Goal: Information Seeking & Learning: Learn about a topic

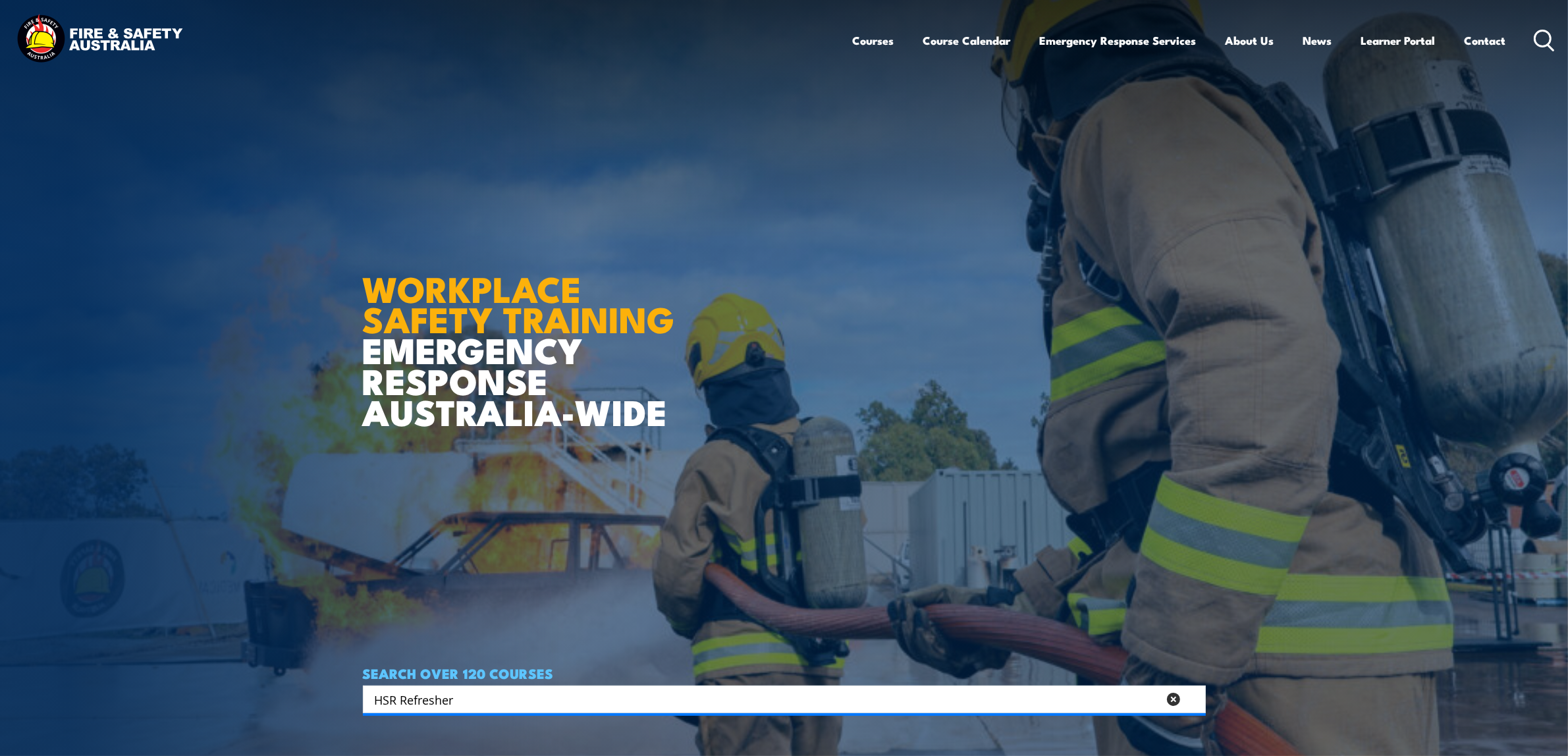
type input "HSR Refresher"
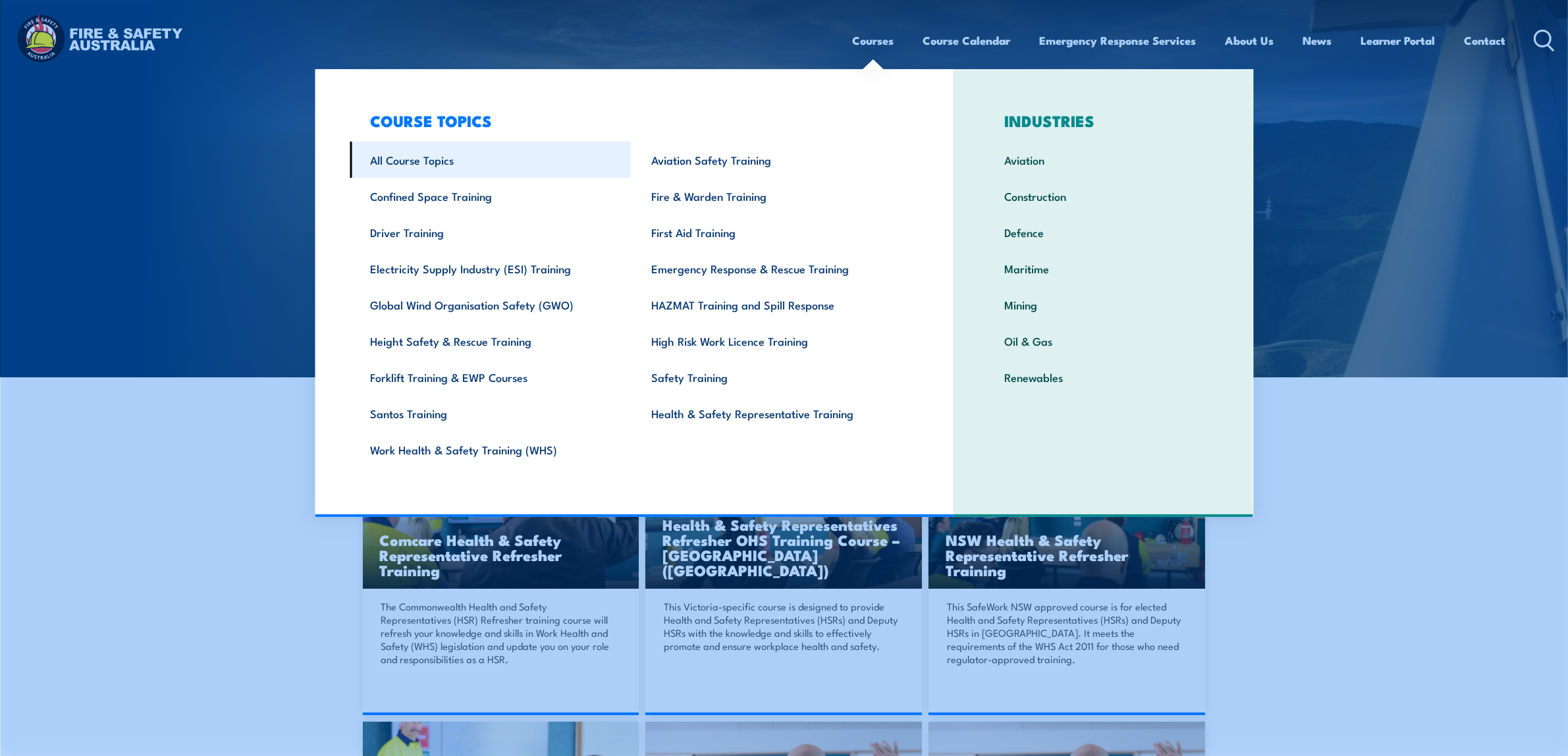
click at [412, 158] on link "All Course Topics" at bounding box center [490, 160] width 281 height 36
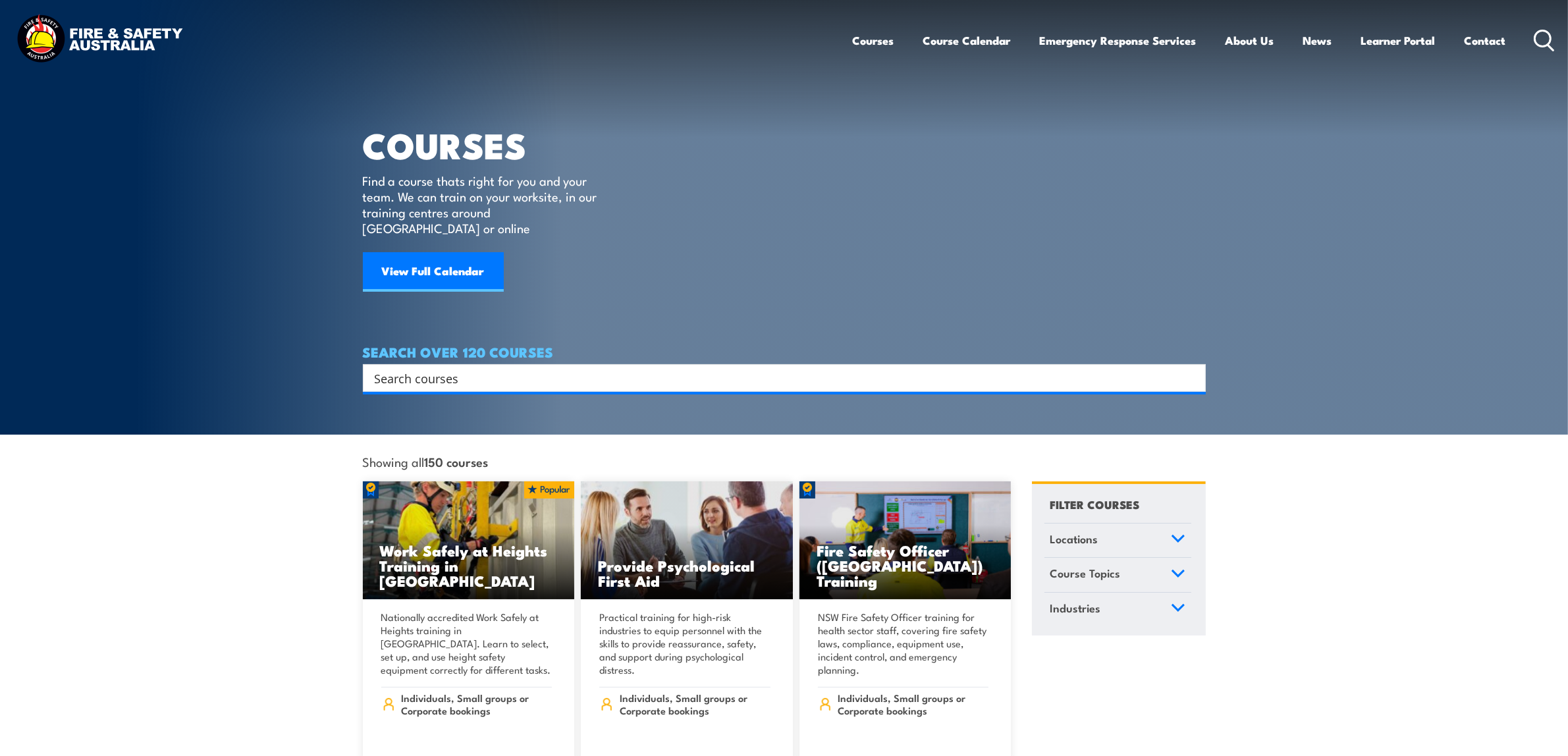
click at [546, 368] on input "Search input" at bounding box center [776, 378] width 802 height 19
type input "HSR Refresher"
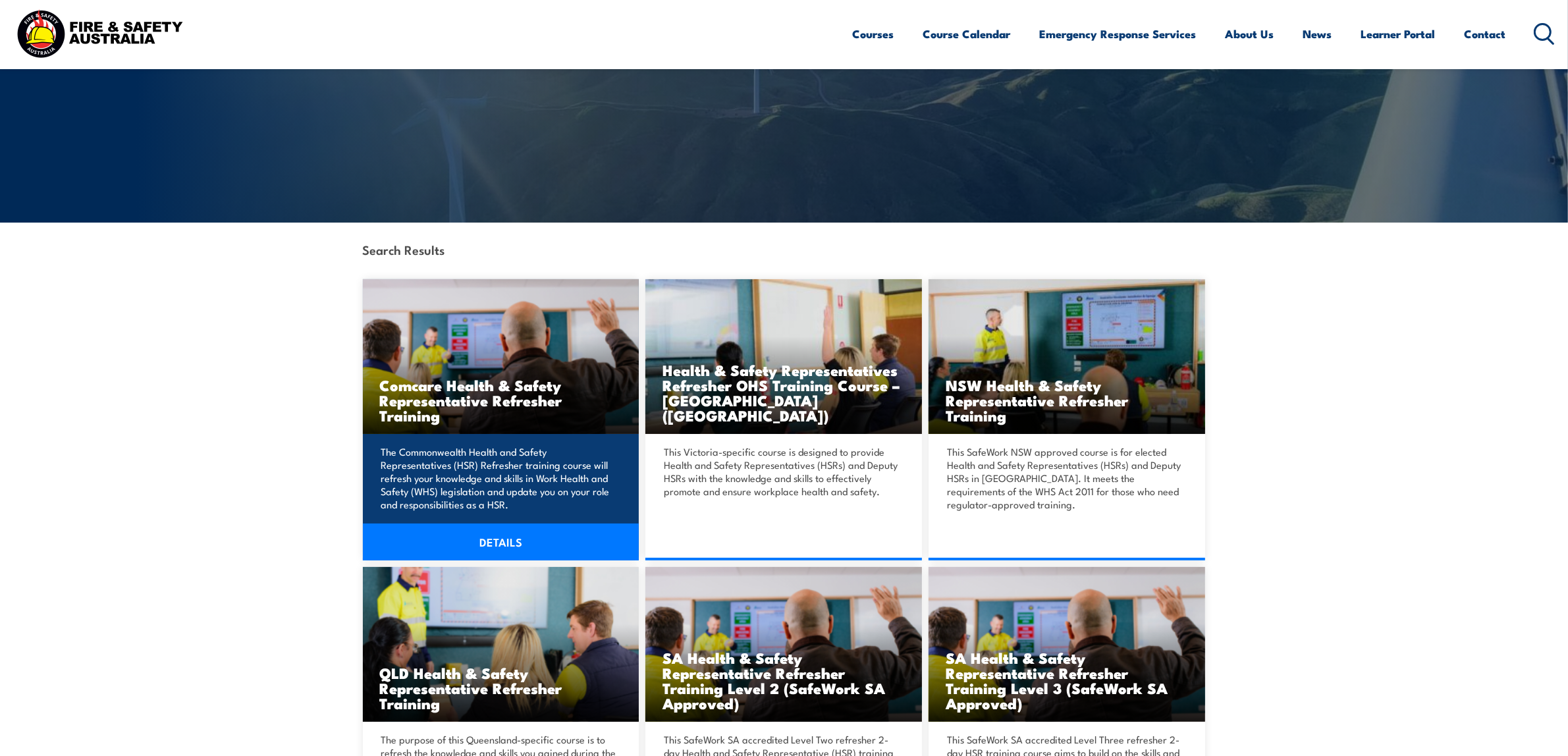
scroll to position [165, 0]
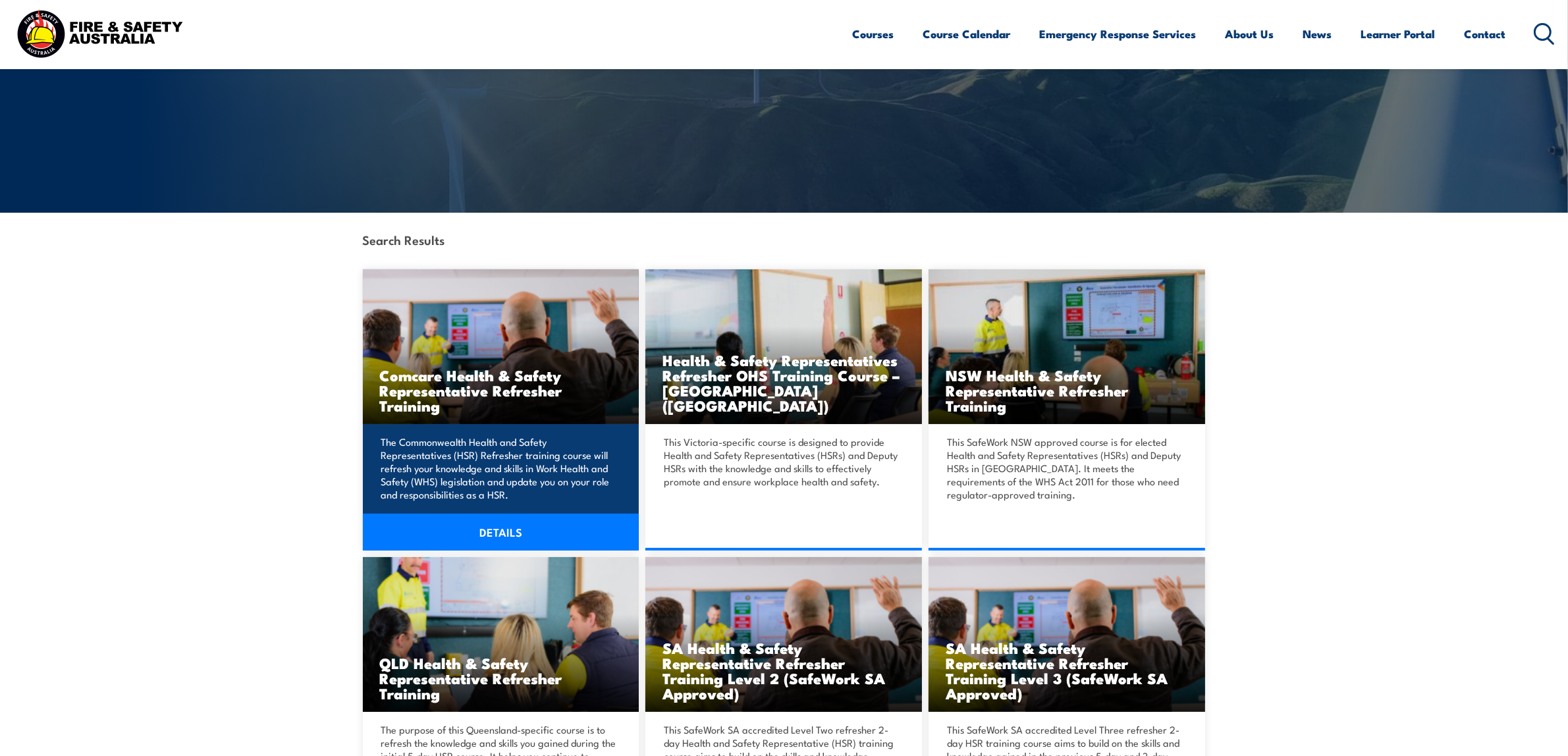
click at [510, 534] on link "DETAILS" at bounding box center [501, 532] width 277 height 37
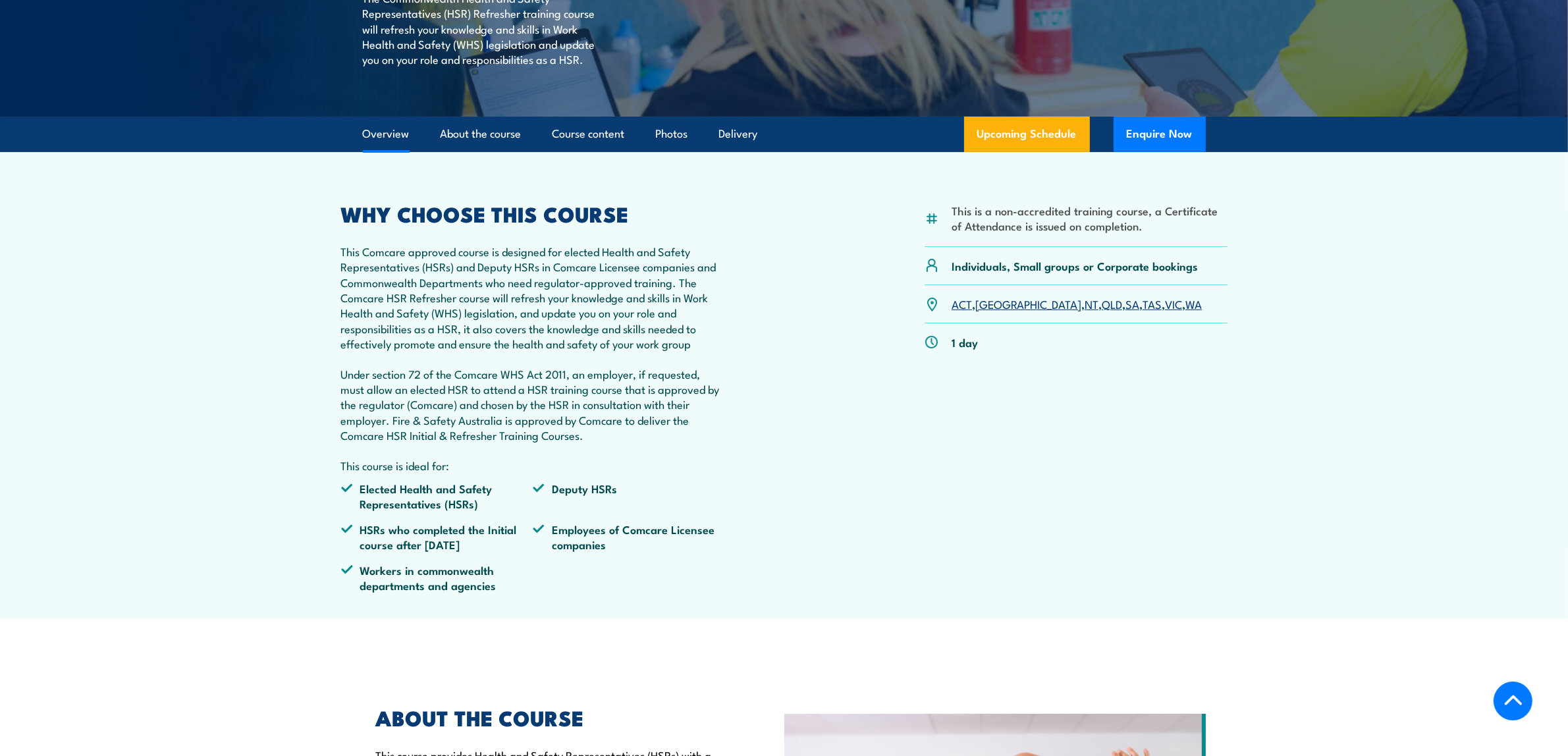
scroll to position [329, 0]
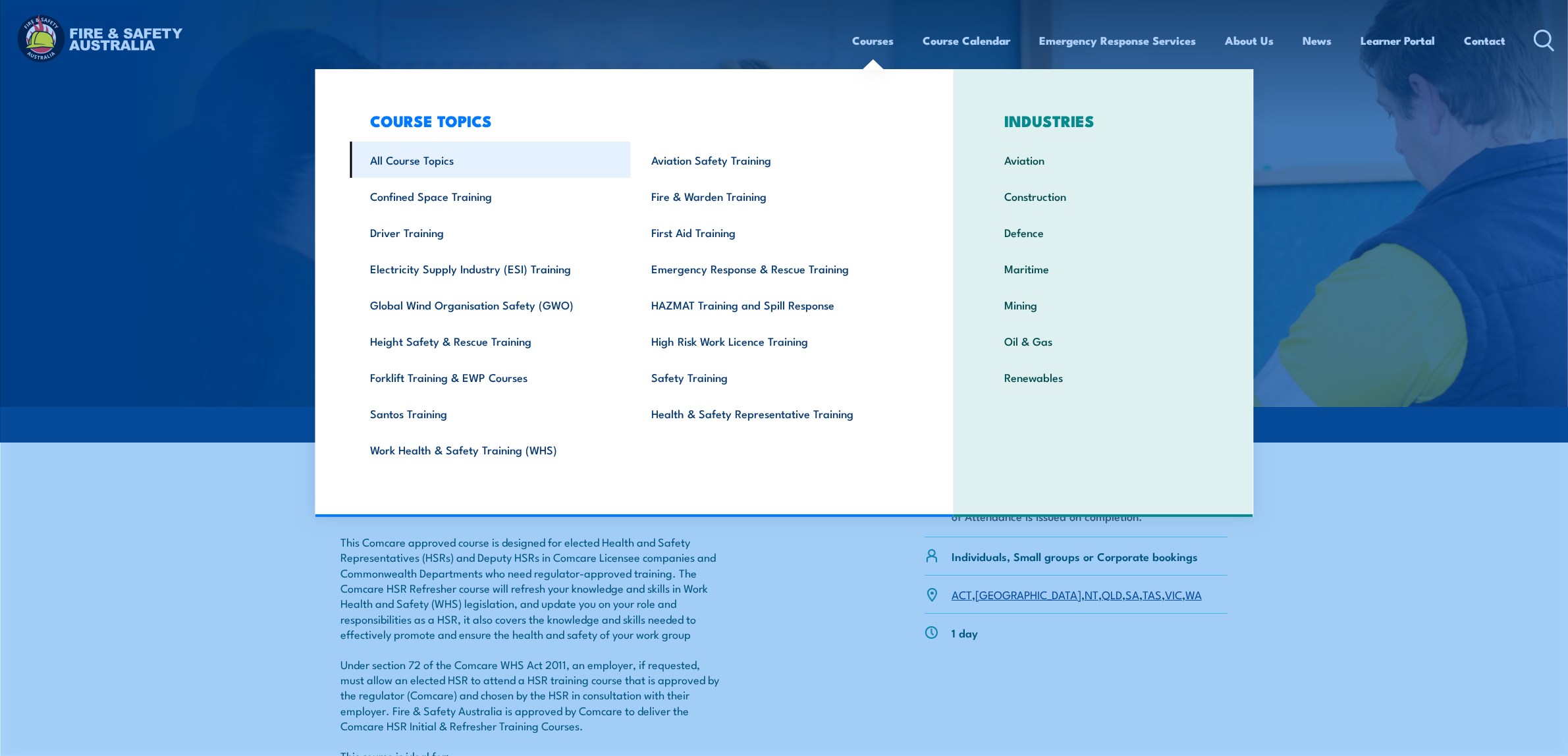
click at [427, 159] on link "All Course Topics" at bounding box center [490, 160] width 281 height 36
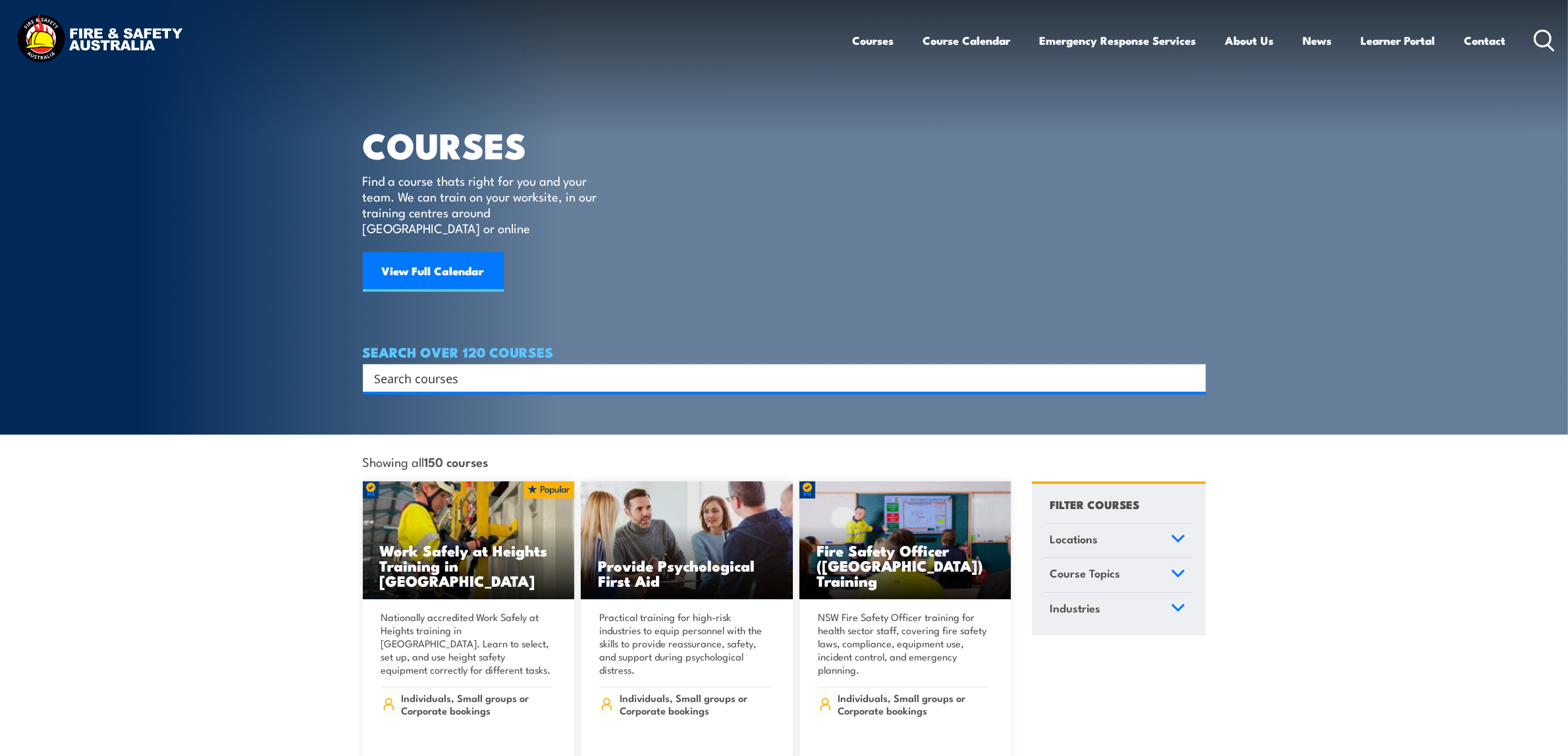
click at [466, 371] on input "Search input" at bounding box center [776, 378] width 802 height 19
type input "HSR"
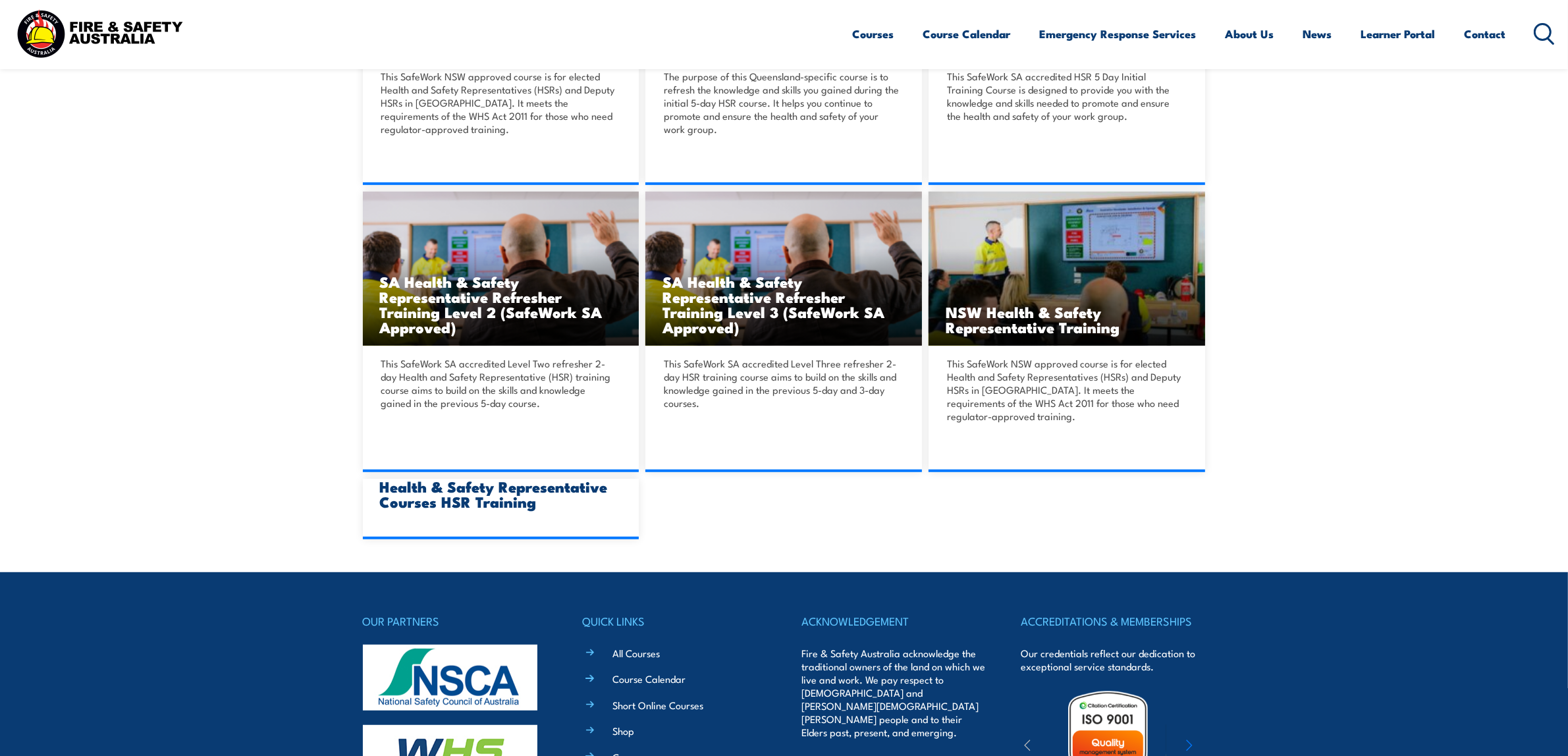
scroll to position [823, 0]
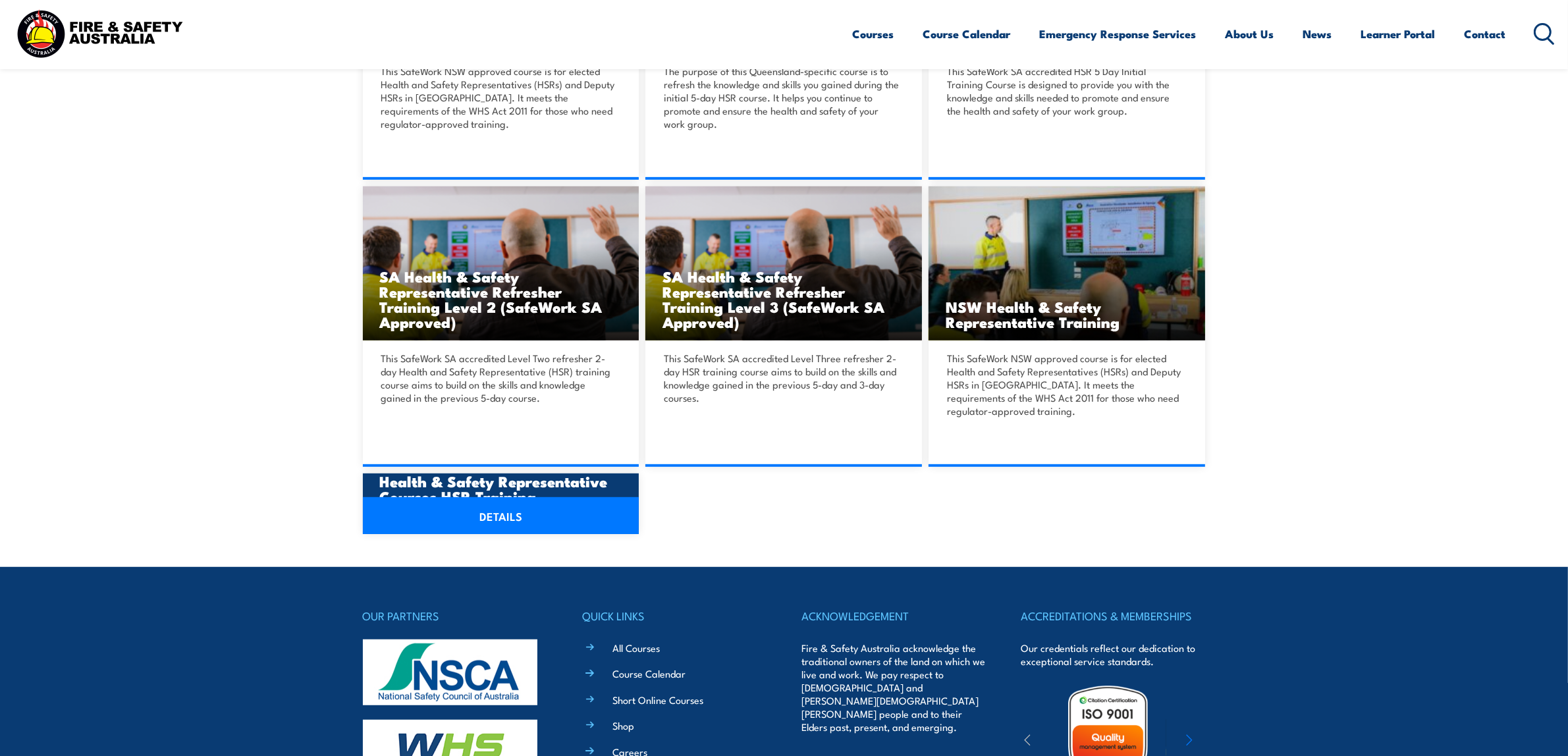
click at [491, 517] on link "DETAILS" at bounding box center [501, 515] width 277 height 37
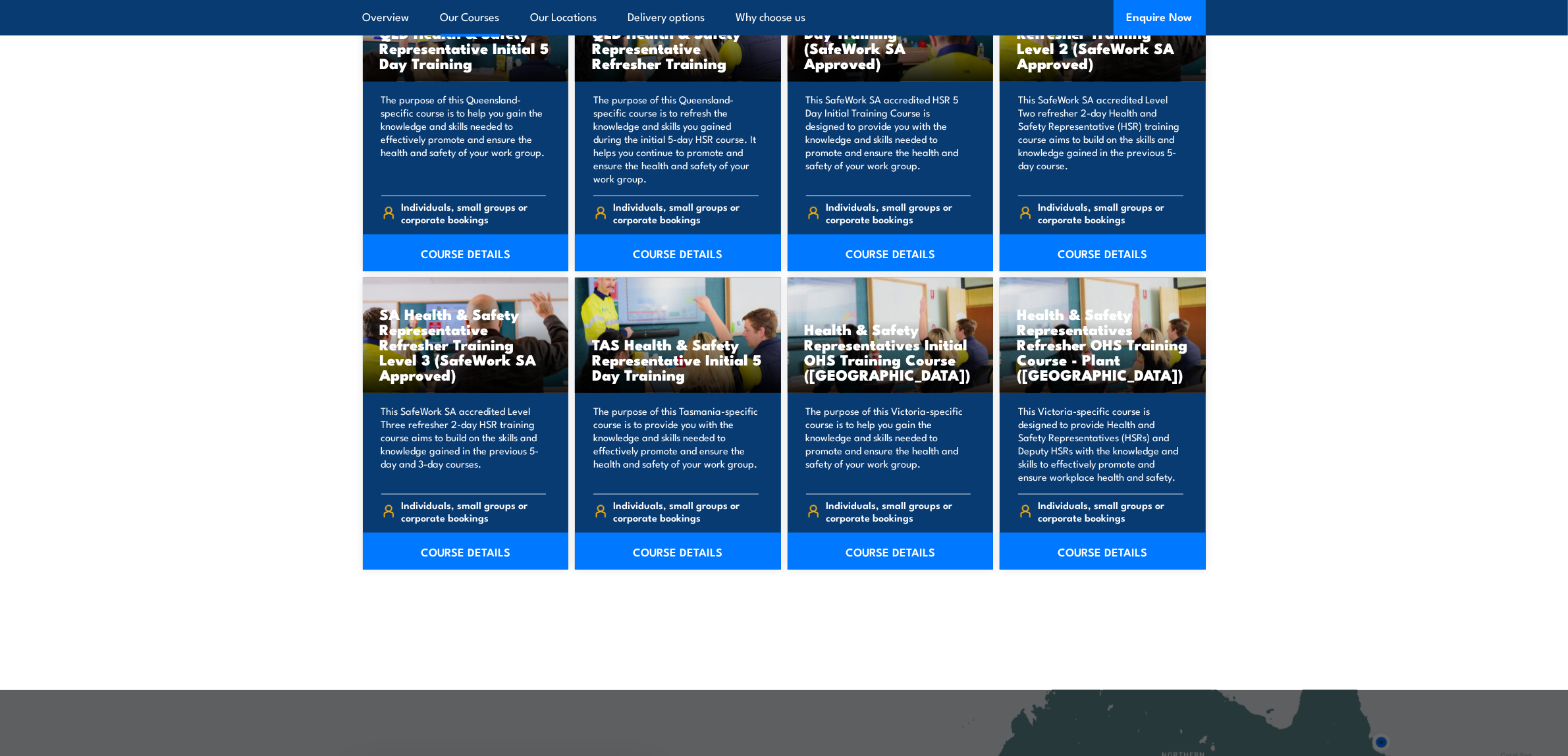
scroll to position [1565, 0]
